Goal: Task Accomplishment & Management: Manage account settings

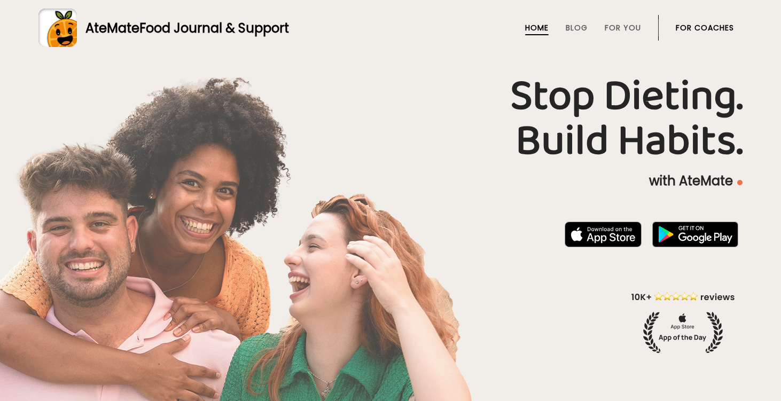
click at [685, 25] on link "For Coaches" at bounding box center [705, 28] width 58 height 9
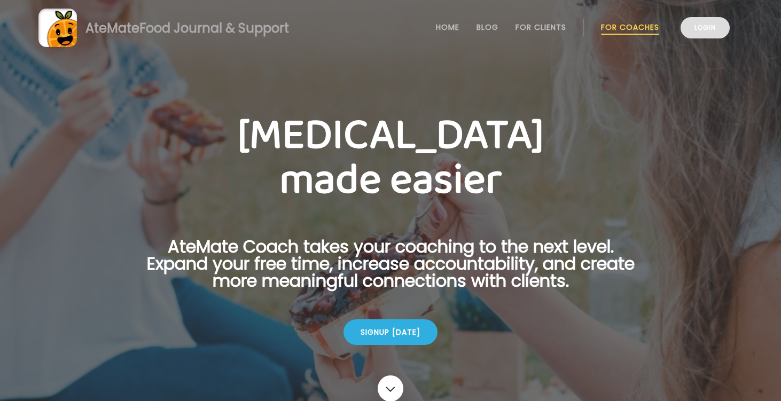
click at [710, 29] on link "Login" at bounding box center [705, 27] width 49 height 21
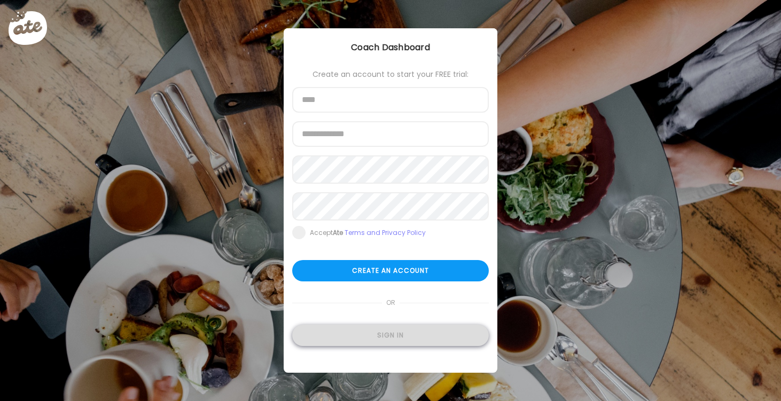
click at [405, 345] on div "Sign in" at bounding box center [390, 335] width 197 height 21
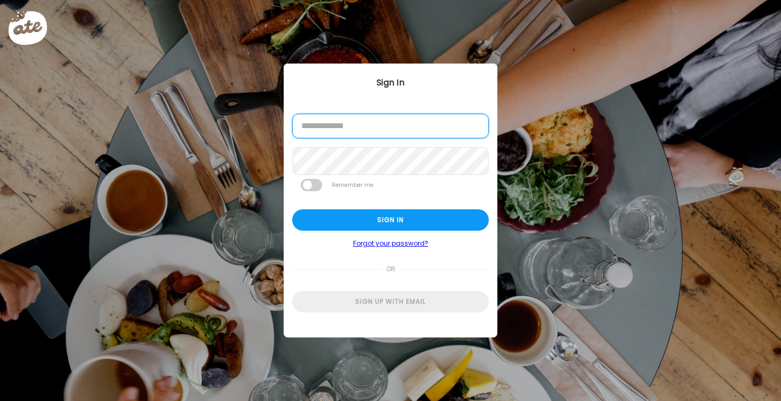
type input "**********"
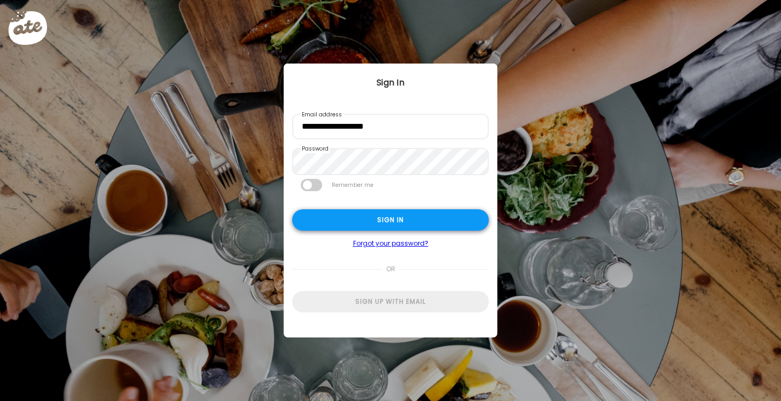
click at [419, 218] on div "Sign in" at bounding box center [390, 219] width 197 height 21
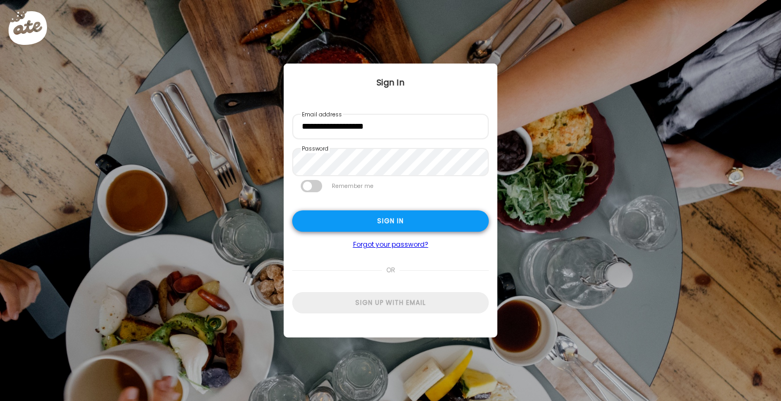
type textarea "**********"
type input "*********"
type input "**********"
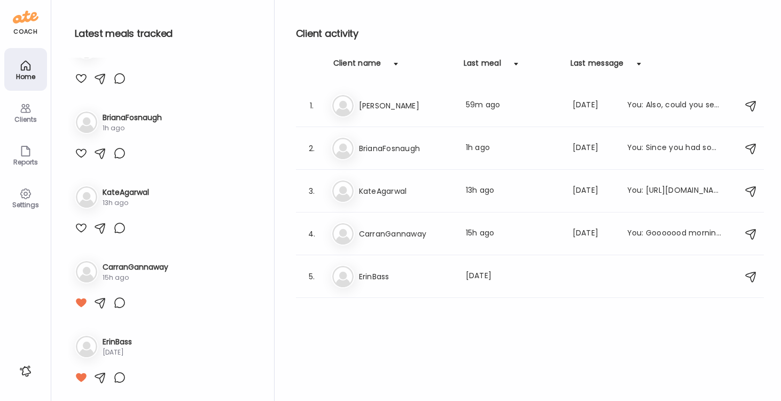
scroll to position [214, 0]
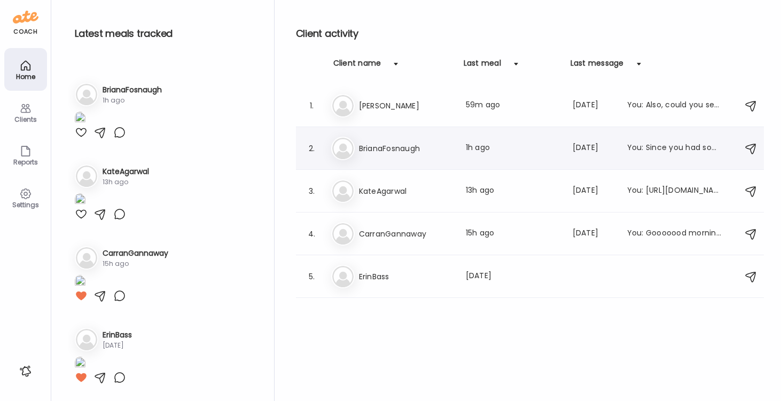
click at [388, 147] on h3 "BrianaFosnaugh" at bounding box center [406, 148] width 94 height 13
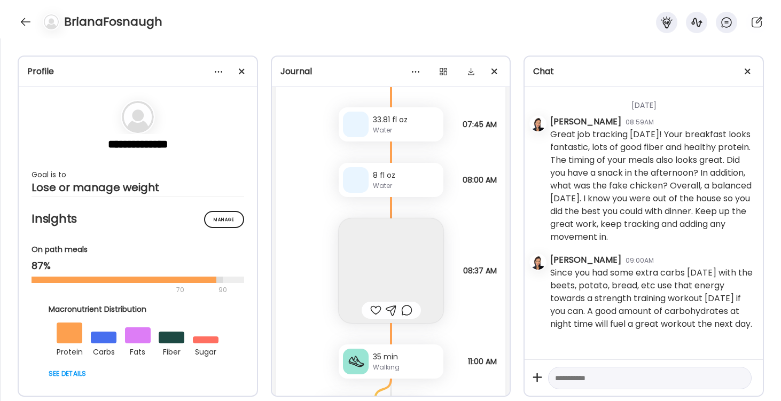
scroll to position [2044, 0]
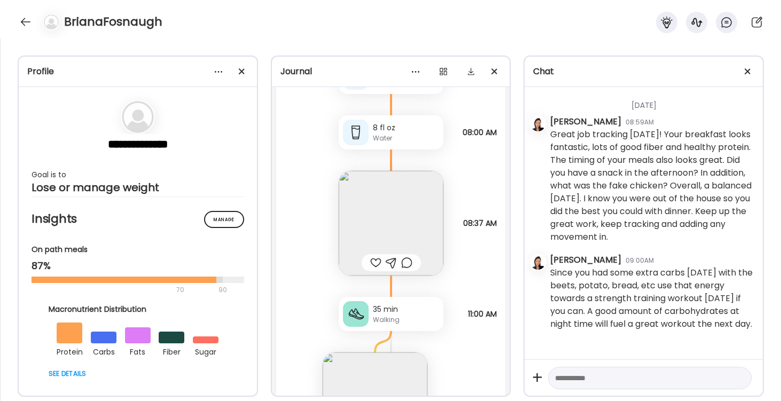
click at [395, 215] on img at bounding box center [391, 223] width 105 height 105
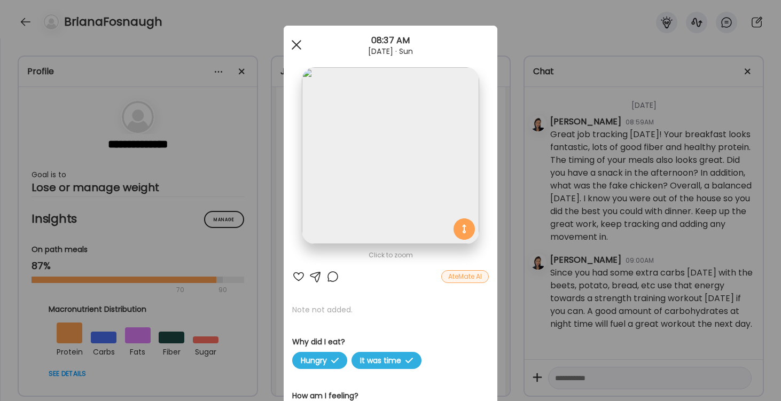
click at [298, 43] on div at bounding box center [296, 44] width 21 height 21
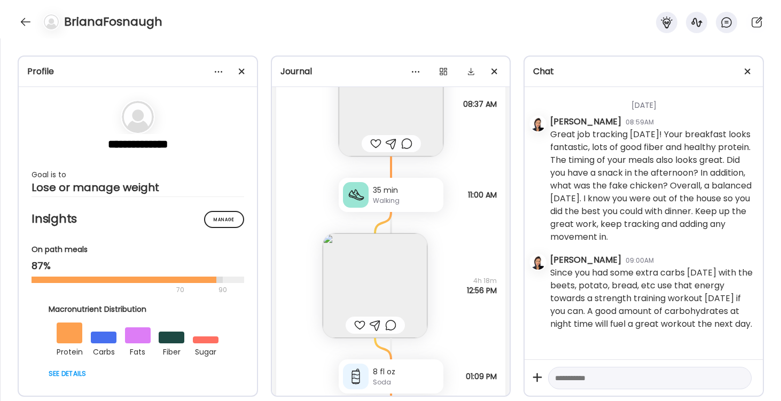
scroll to position [2187, 0]
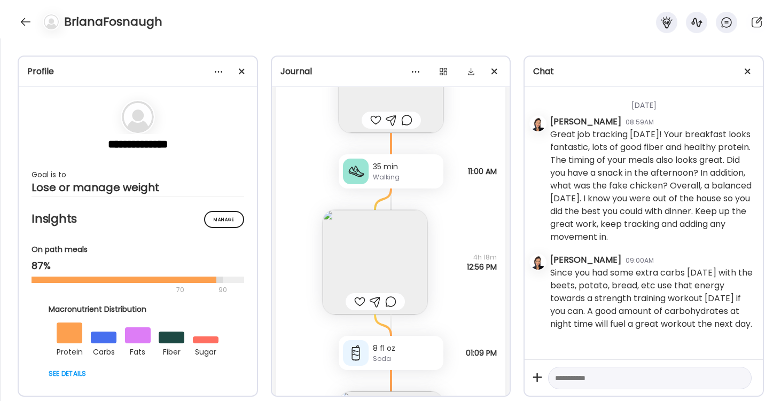
click at [370, 264] on img at bounding box center [375, 262] width 105 height 105
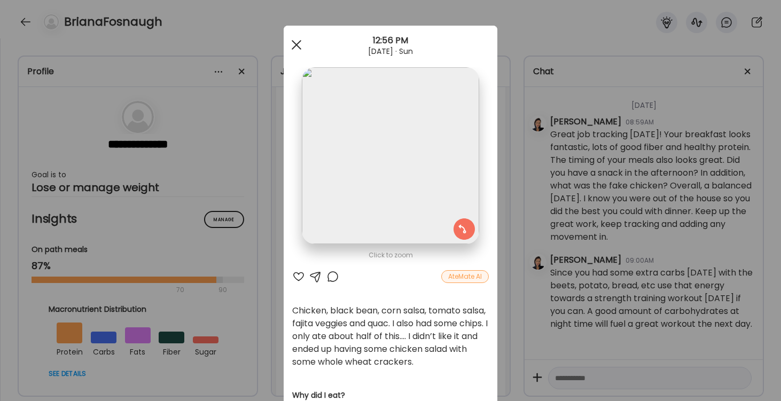
click at [294, 44] on div at bounding box center [296, 44] width 21 height 21
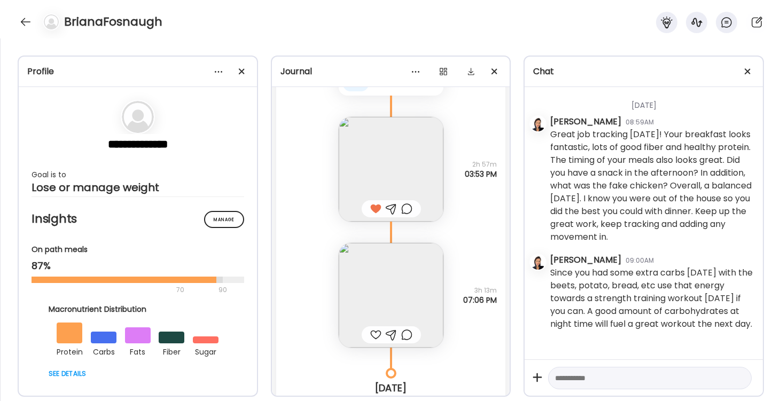
scroll to position [2491, 0]
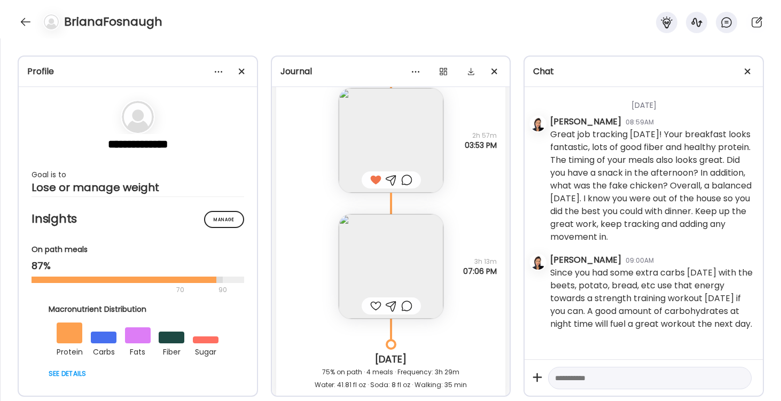
click at [392, 259] on img at bounding box center [391, 266] width 105 height 105
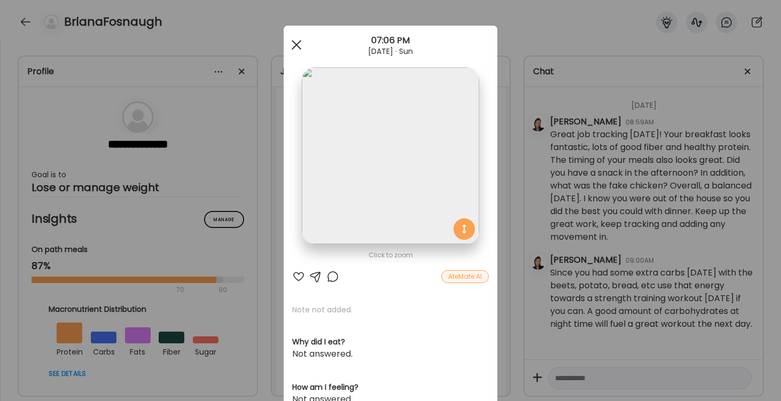
click at [296, 46] on span at bounding box center [297, 45] width 10 height 10
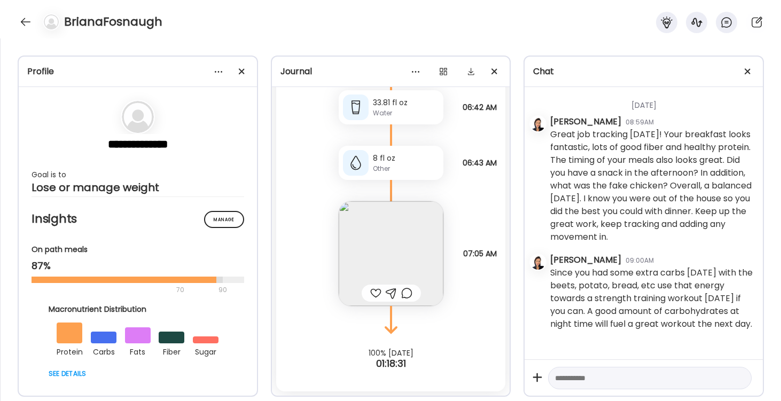
scroll to position [3038, 0]
click at [380, 246] on img at bounding box center [391, 253] width 105 height 105
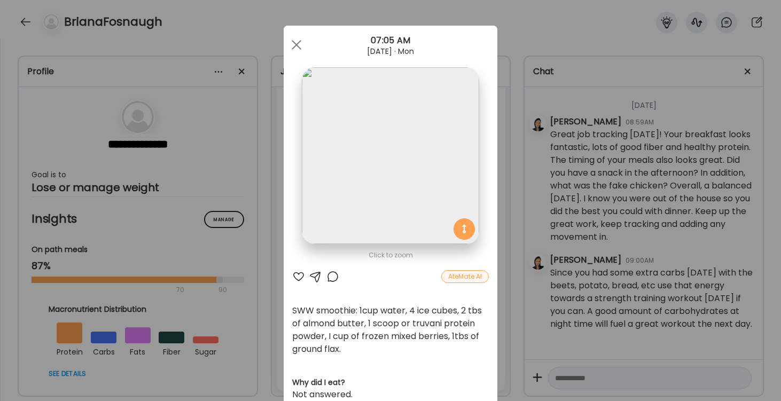
click at [20, 24] on div "Ate Coach Dashboard Wahoo! It’s official Take a moment to set up your Coach Pro…" at bounding box center [390, 200] width 781 height 401
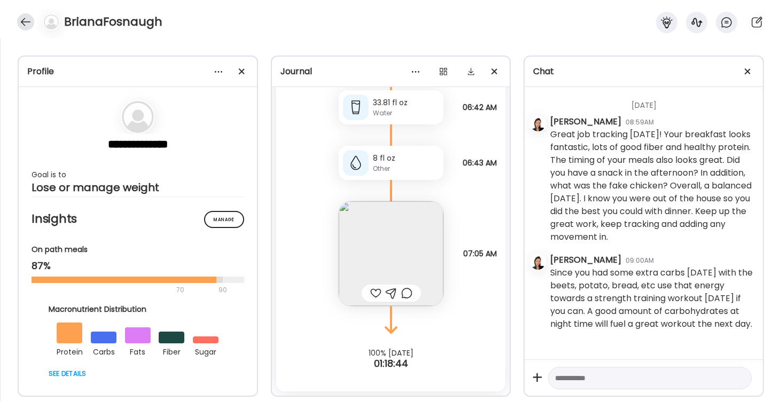
click at [25, 24] on div at bounding box center [25, 21] width 17 height 17
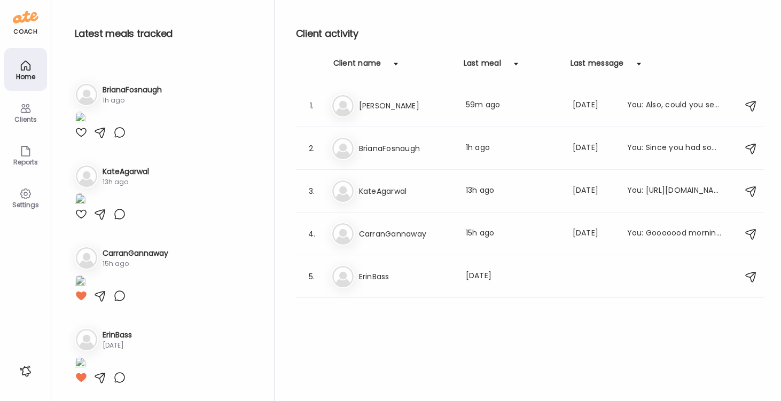
click at [178, 47] on div "Latest meals tracked 1. Ja [PERSON_NAME] 59m ago 2. Br BrianaFosnaugh 1h ago 3.…" at bounding box center [171, 200] width 206 height 401
click at [370, 193] on h3 "KateAgarwal" at bounding box center [406, 191] width 94 height 13
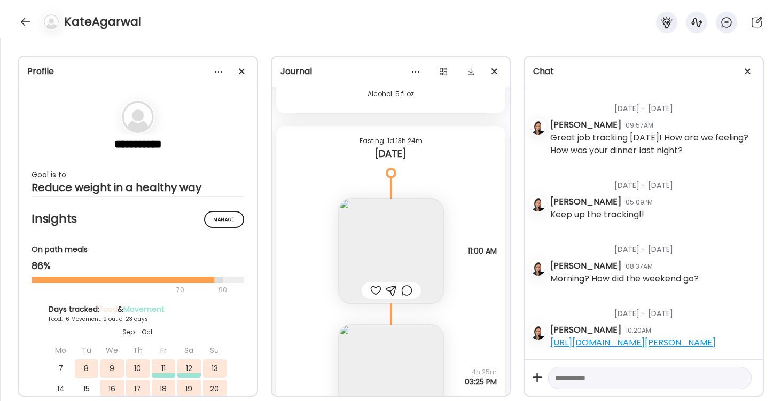
scroll to position [17410, 0]
click at [407, 238] on img at bounding box center [391, 247] width 105 height 105
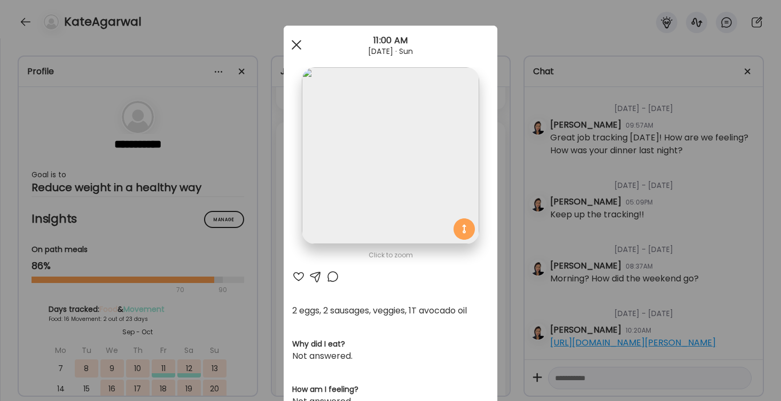
click at [293, 41] on div at bounding box center [296, 44] width 21 height 21
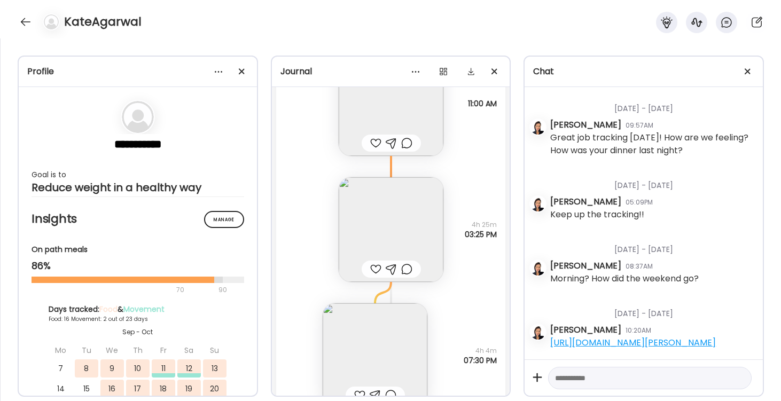
scroll to position [17587, 0]
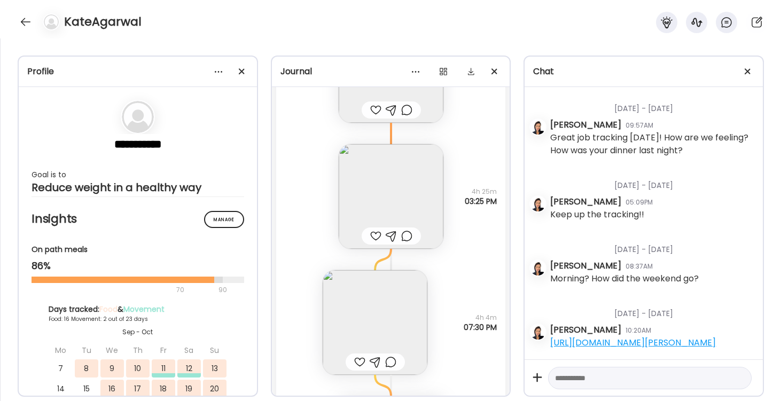
click at [369, 176] on img at bounding box center [391, 196] width 105 height 105
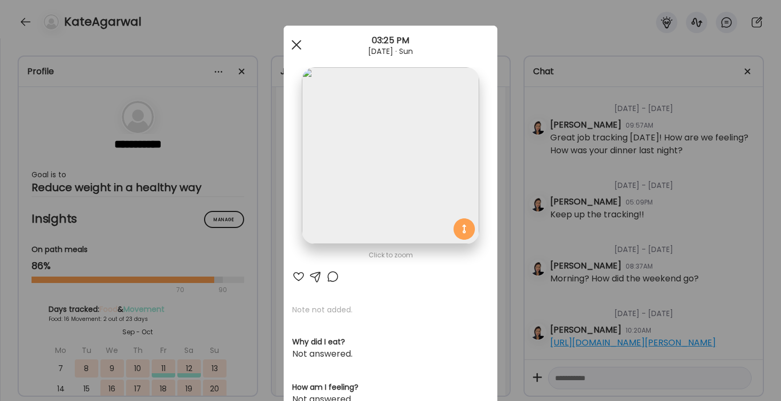
click at [297, 48] on div at bounding box center [296, 44] width 21 height 21
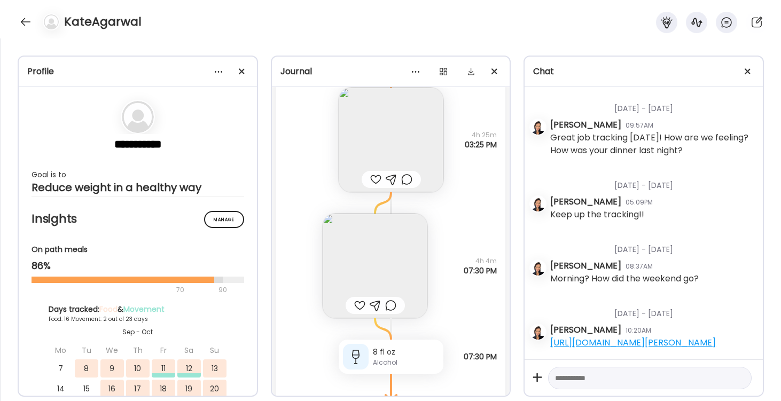
scroll to position [17654, 0]
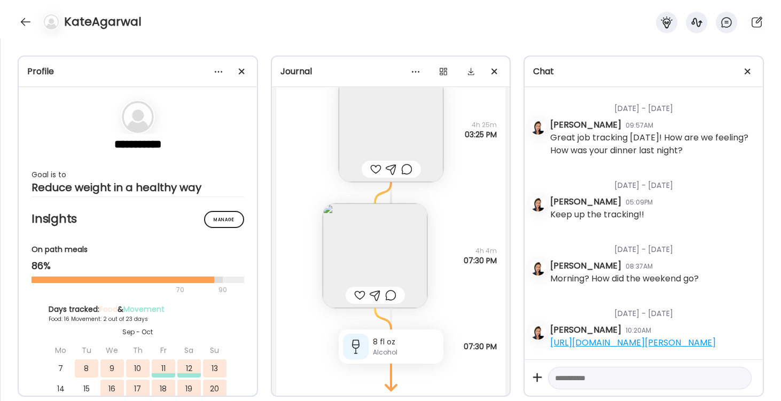
click at [372, 252] on img at bounding box center [375, 256] width 105 height 105
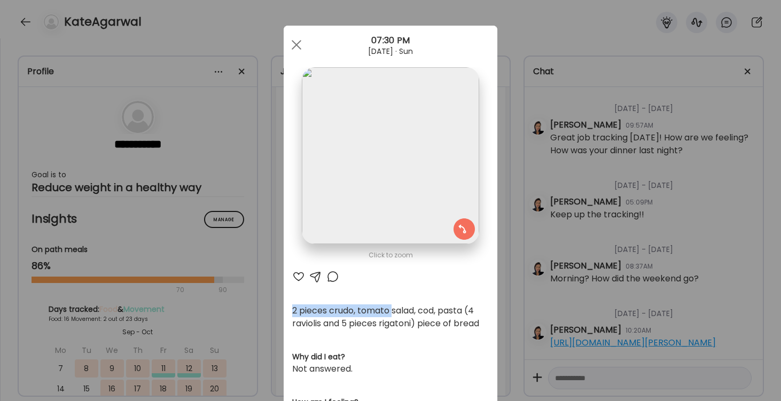
drag, startPoint x: 373, startPoint y: 269, endPoint x: 373, endPoint y: 258, distance: 11.2
click at [373, 258] on div "Click to zoom AteMate AI 2 pieces crudo, tomato salad, cod, pasta (4 raviolis a…" at bounding box center [391, 348] width 214 height 644
click at [295, 40] on div at bounding box center [296, 44] width 21 height 21
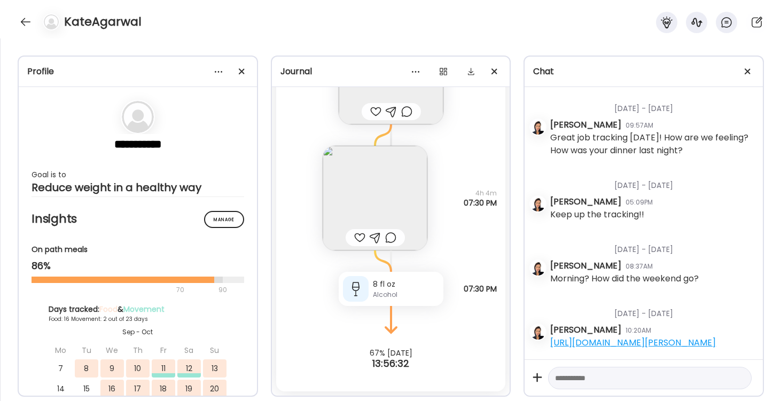
scroll to position [17712, 0]
click at [21, 19] on div at bounding box center [25, 21] width 17 height 17
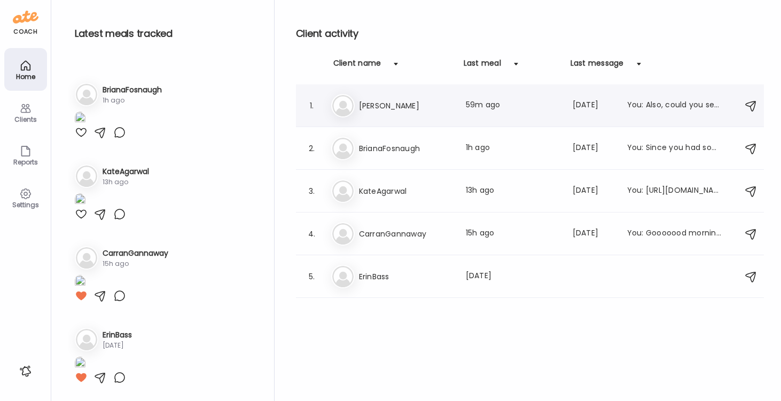
click at [375, 108] on h3 "[PERSON_NAME]" at bounding box center [406, 105] width 94 height 13
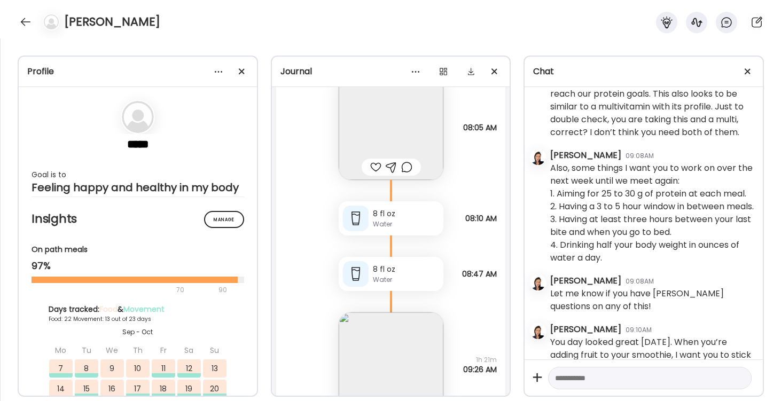
scroll to position [806, 0]
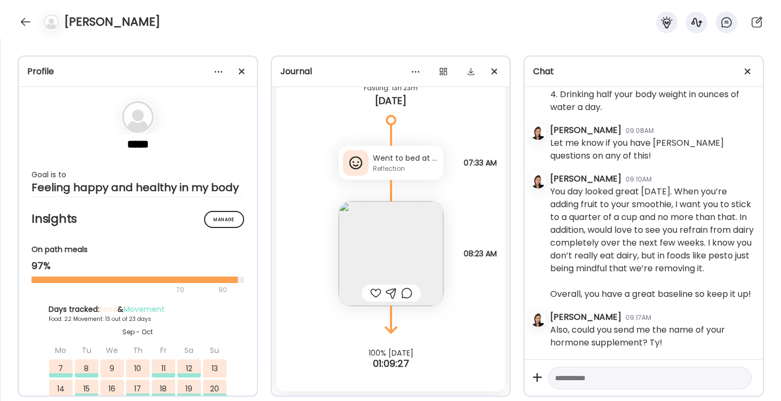
click at [400, 168] on div "Reflection" at bounding box center [406, 169] width 66 height 10
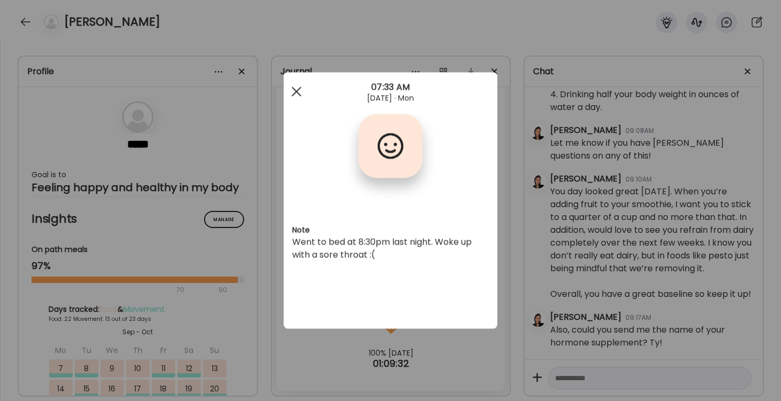
click at [297, 92] on span at bounding box center [297, 92] width 10 height 10
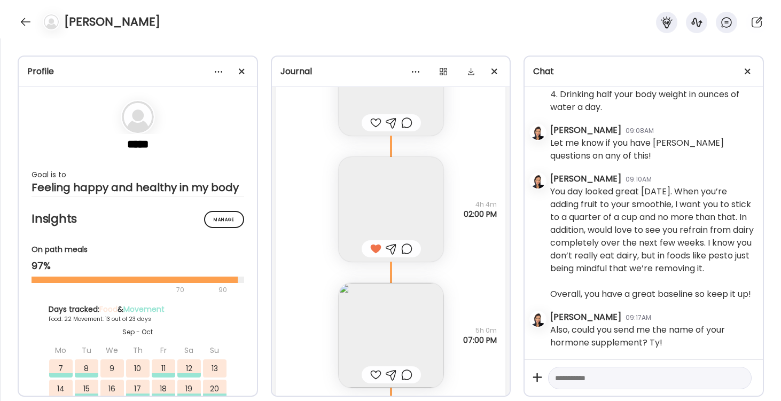
scroll to position [23846, 0]
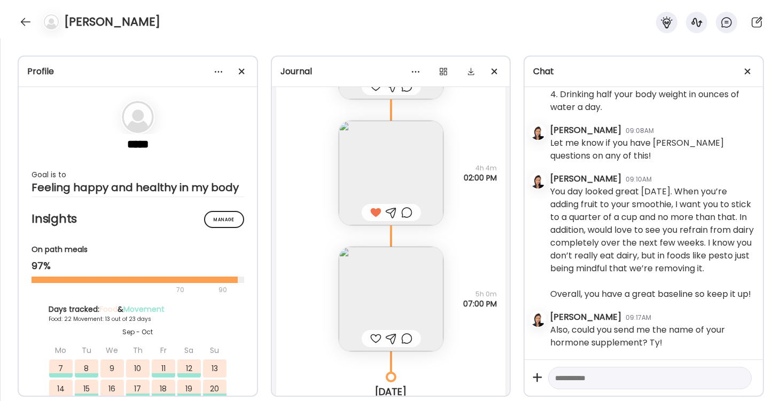
click at [387, 176] on img at bounding box center [391, 173] width 105 height 105
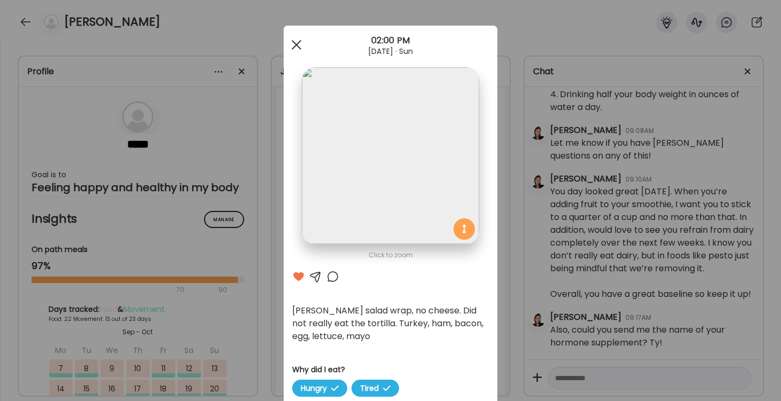
click at [296, 42] on div at bounding box center [296, 44] width 21 height 21
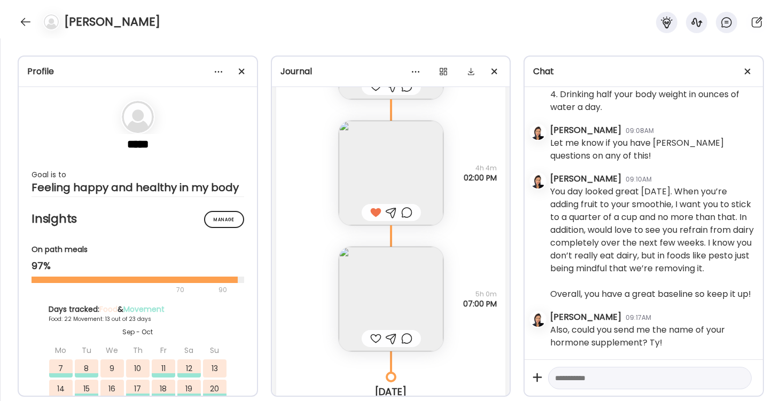
scroll to position [23925, 0]
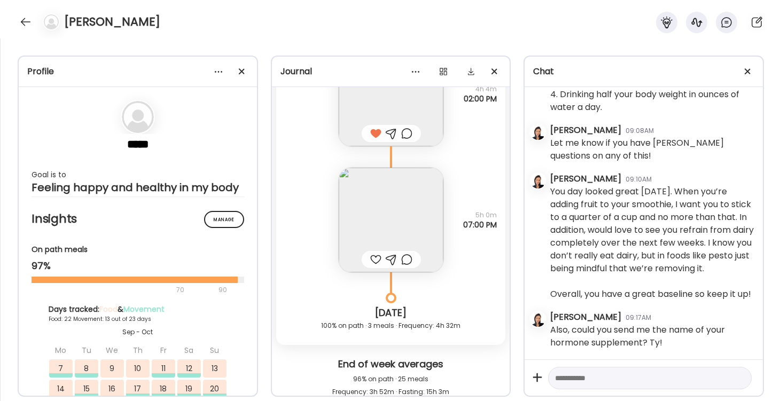
click at [386, 214] on img at bounding box center [391, 220] width 105 height 105
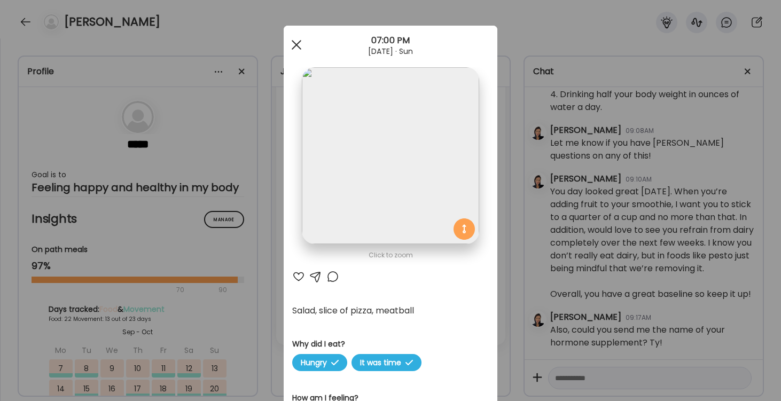
click at [293, 44] on div at bounding box center [296, 44] width 21 height 21
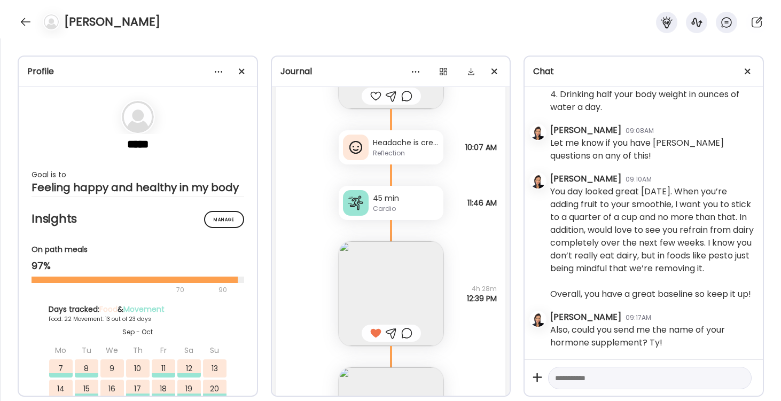
scroll to position [22429, 0]
